Goal: Navigation & Orientation: Find specific page/section

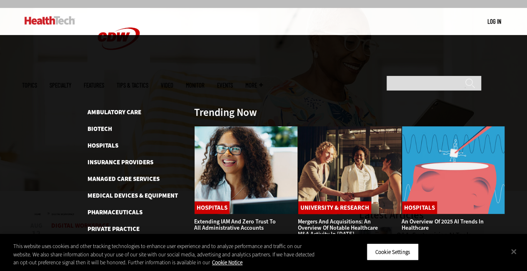
scroll to position [83, 0]
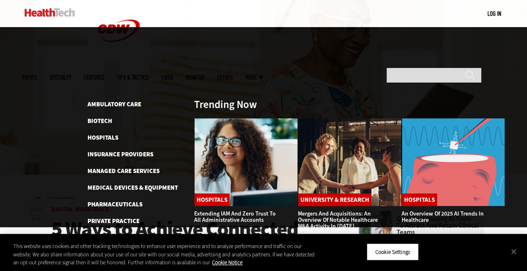
click at [112, 250] on link "Senior Care" at bounding box center [105, 254] width 37 height 8
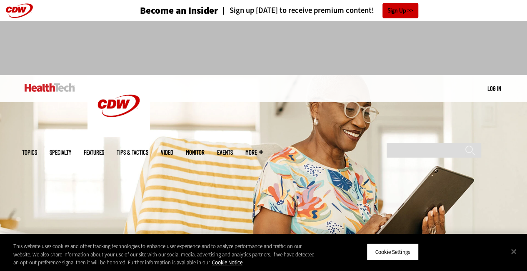
click at [58, 87] on img at bounding box center [50, 87] width 50 height 8
